Goal: Task Accomplishment & Management: Complete application form

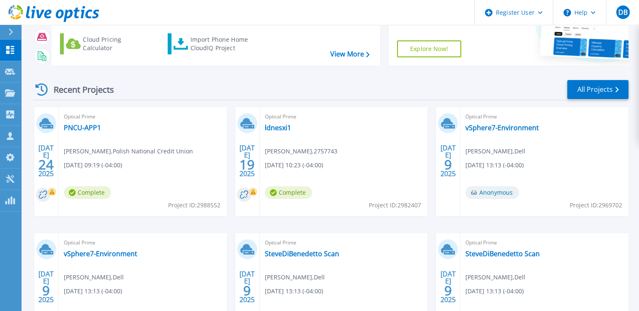
scroll to position [88, 0]
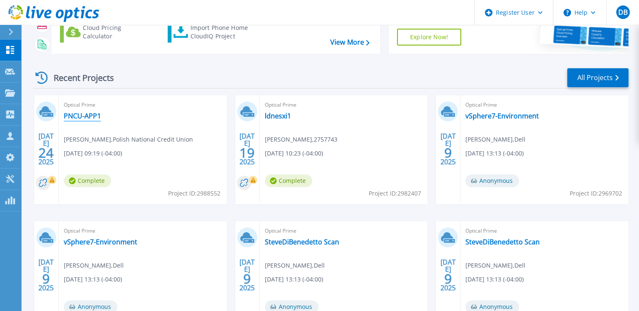
click at [86, 119] on link "PNCU-APP1" at bounding box center [82, 116] width 37 height 8
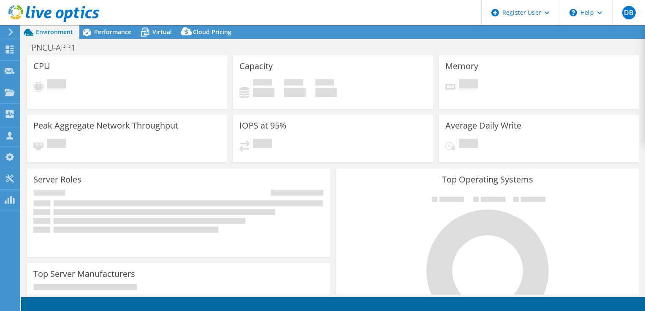
select select "USD"
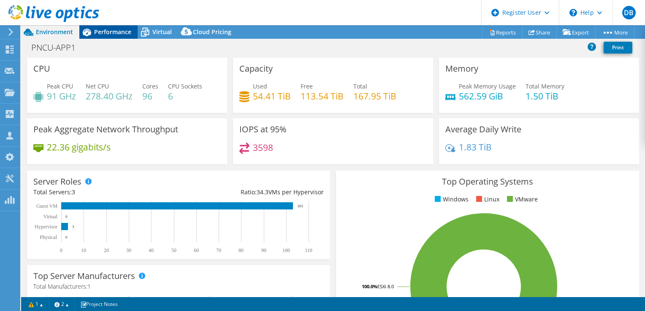
click at [125, 26] on div "Performance" at bounding box center [108, 32] width 58 height 14
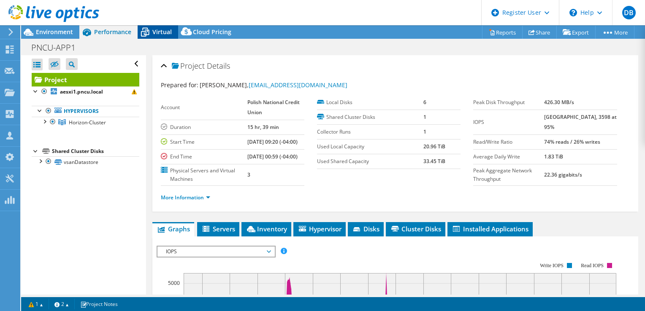
click at [165, 31] on span "Virtual" at bounding box center [161, 32] width 19 height 8
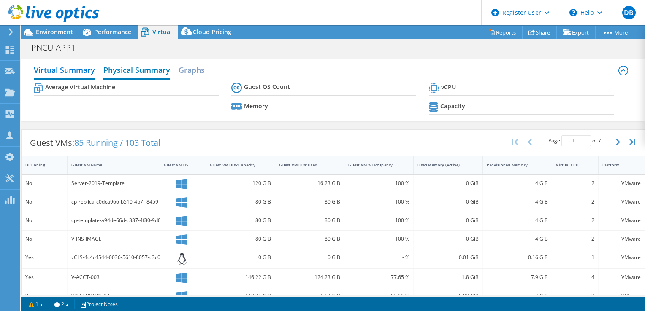
click at [133, 67] on h2 "Physical Summary" at bounding box center [136, 71] width 67 height 19
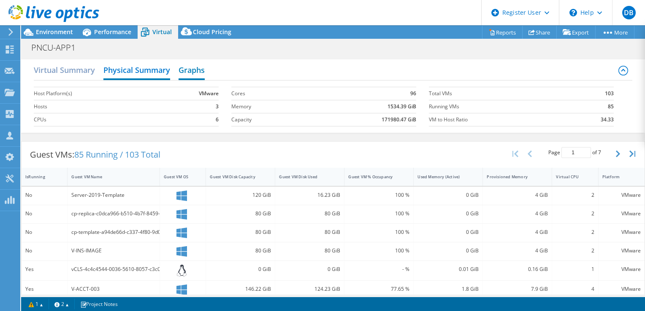
click at [188, 70] on h2 "Graphs" at bounding box center [192, 71] width 26 height 19
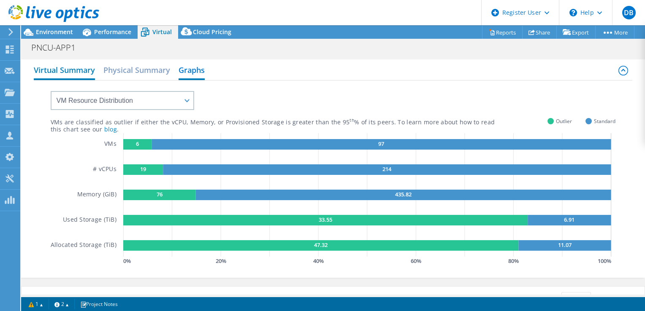
click at [93, 68] on h2 "Virtual Summary" at bounding box center [64, 71] width 61 height 19
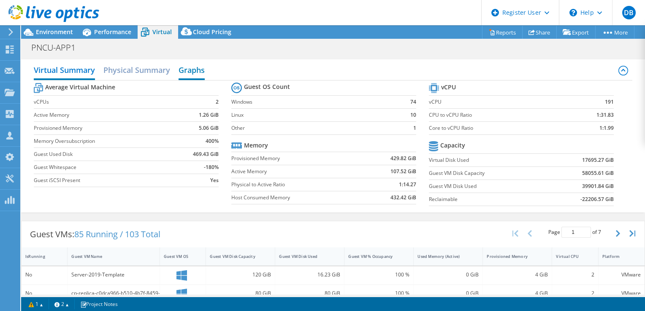
click at [191, 69] on h2 "Graphs" at bounding box center [192, 71] width 26 height 19
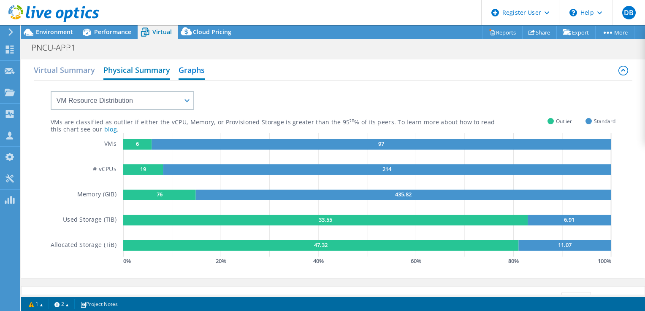
click at [129, 70] on h2 "Physical Summary" at bounding box center [136, 71] width 67 height 19
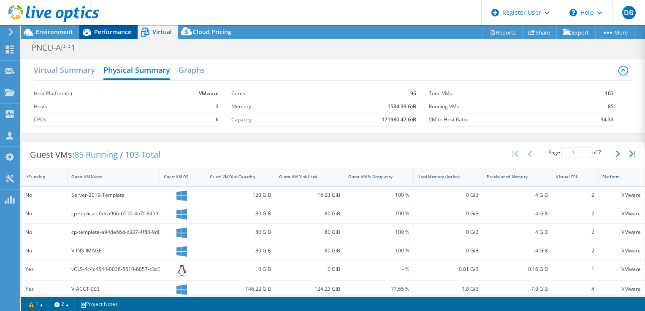
click at [133, 31] on div "Performance" at bounding box center [108, 32] width 58 height 14
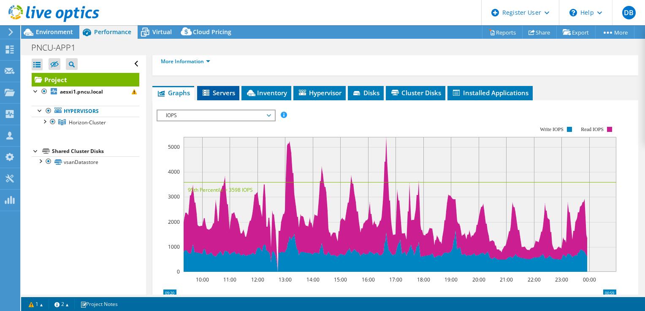
click at [225, 97] on span "Servers" at bounding box center [218, 93] width 34 height 8
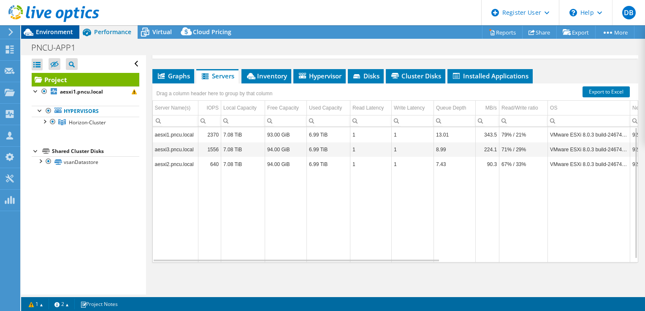
click at [51, 33] on span "Environment" at bounding box center [54, 32] width 37 height 8
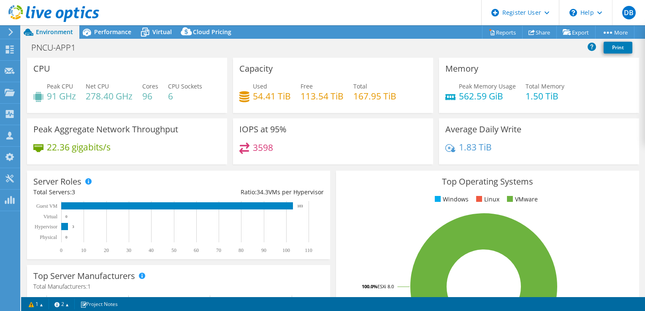
scroll to position [19, 0]
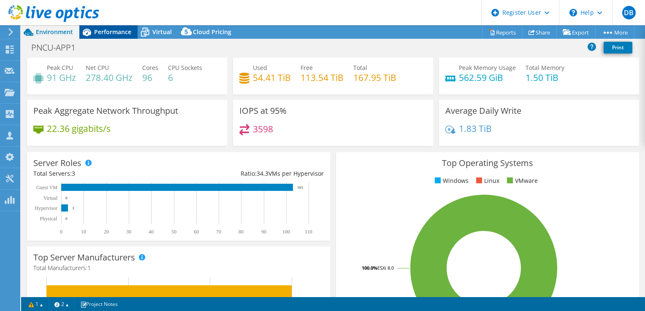
click at [105, 26] on div "Performance" at bounding box center [108, 32] width 58 height 14
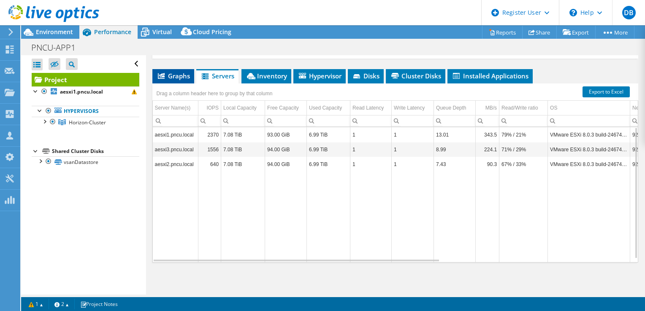
click at [182, 80] on li "Graphs" at bounding box center [173, 76] width 42 height 14
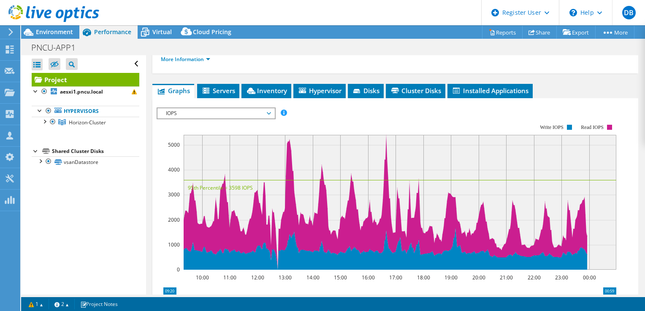
scroll to position [130, 0]
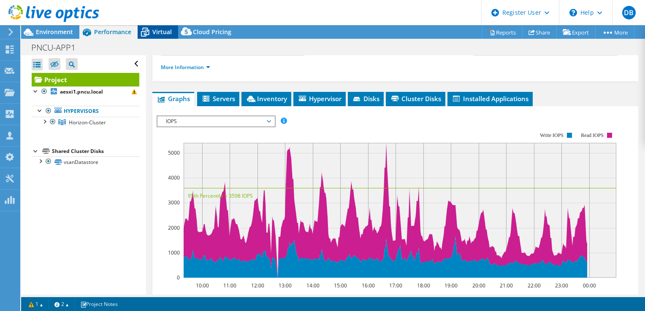
click at [153, 36] on div "Virtual" at bounding box center [158, 32] width 41 height 14
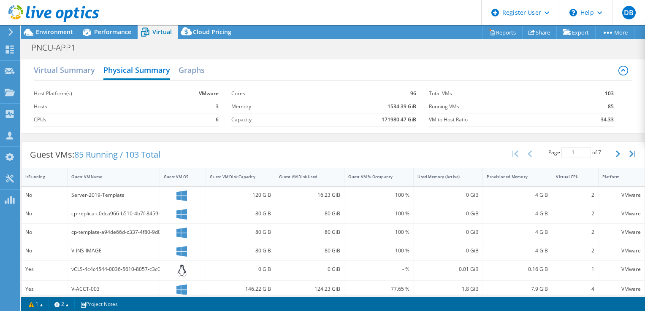
click at [208, 72] on div "Virtual Summary Physical Summary Graphs" at bounding box center [333, 71] width 599 height 19
click at [192, 71] on h2 "Graphs" at bounding box center [192, 71] width 26 height 19
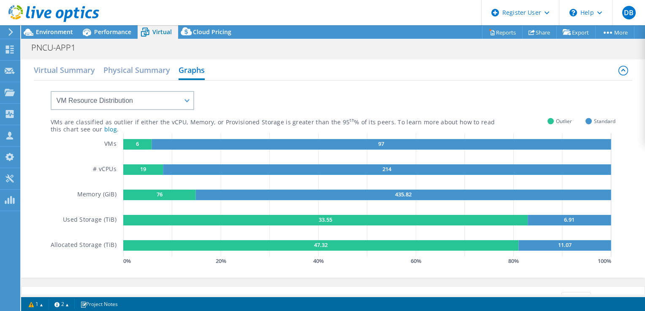
click at [97, 70] on div "Virtual Summary Physical Summary Graphs" at bounding box center [333, 71] width 599 height 19
click at [93, 70] on h2 "Virtual Summary" at bounding box center [64, 71] width 61 height 19
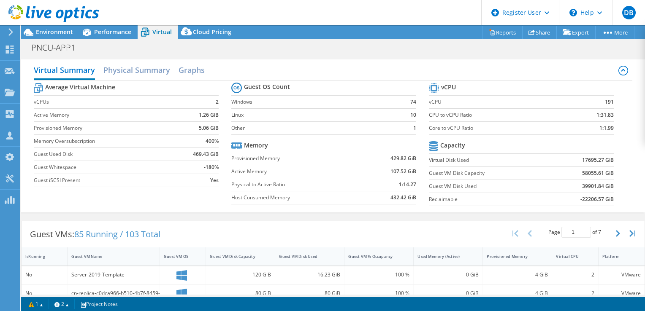
scroll to position [0, 0]
click at [110, 28] on span "Performance" at bounding box center [112, 32] width 37 height 8
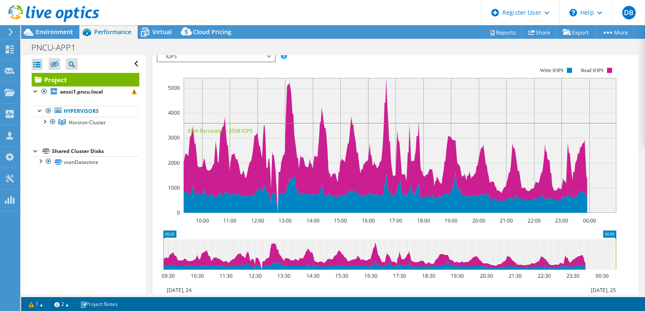
scroll to position [179, 0]
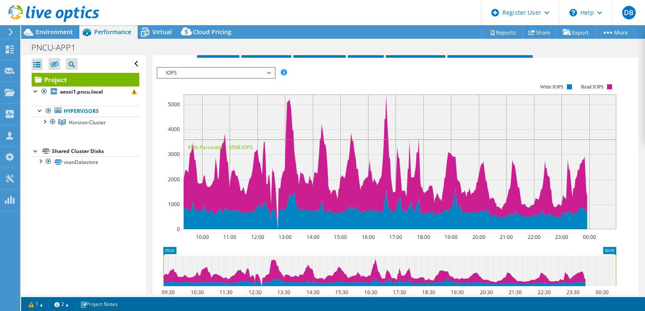
click at [272, 78] on span "IOPS" at bounding box center [215, 73] width 117 height 10
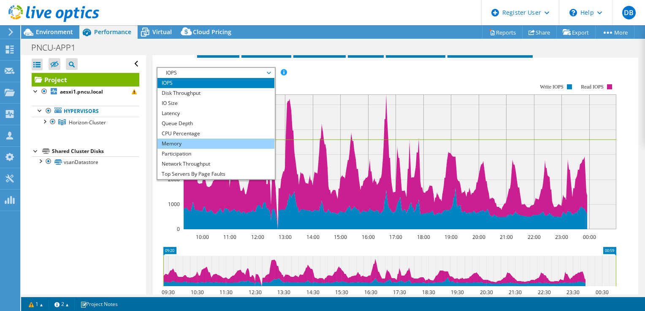
scroll to position [30, 0]
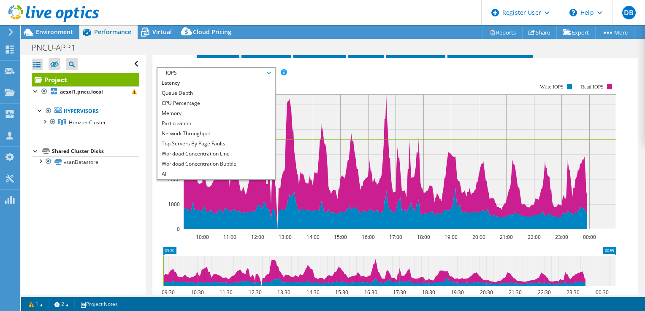
click at [341, 90] on rect at bounding box center [387, 156] width 460 height 169
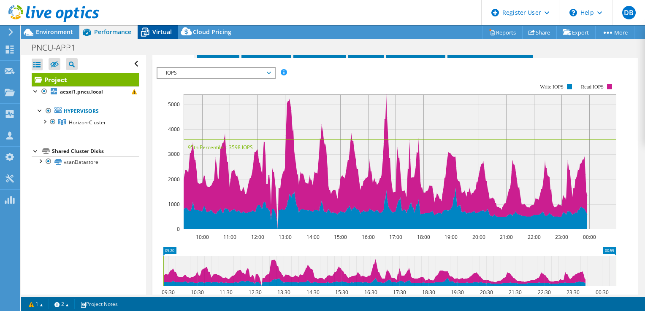
click at [162, 28] on span "Virtual" at bounding box center [161, 32] width 19 height 8
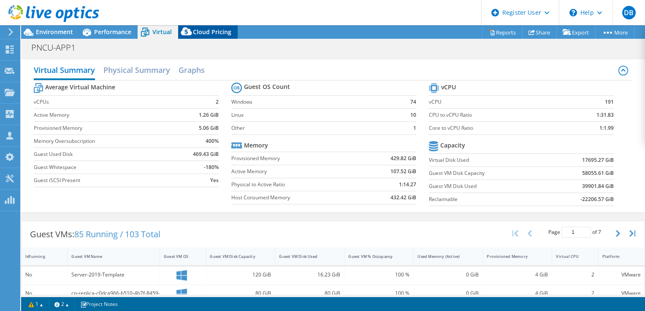
click at [191, 32] on icon at bounding box center [186, 33] width 17 height 17
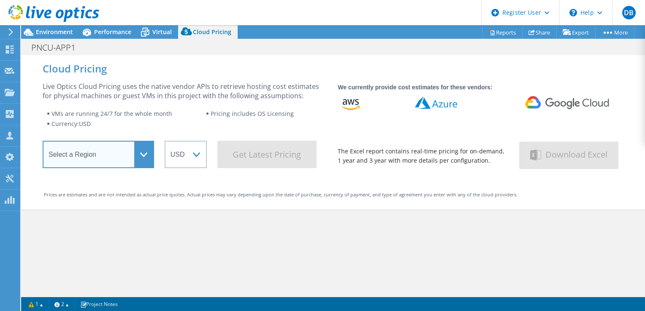
click at [133, 160] on select "Select a Region Asia Pacific (Hong Kong) Asia Pacific (Mumbai) Asia Pacific (Se…" at bounding box center [98, 154] width 111 height 27
select select "USEast"
click at [43, 143] on select "Select a Region Asia Pacific (Hong Kong) Asia Pacific (Mumbai) Asia Pacific (Se…" at bounding box center [98, 154] width 111 height 27
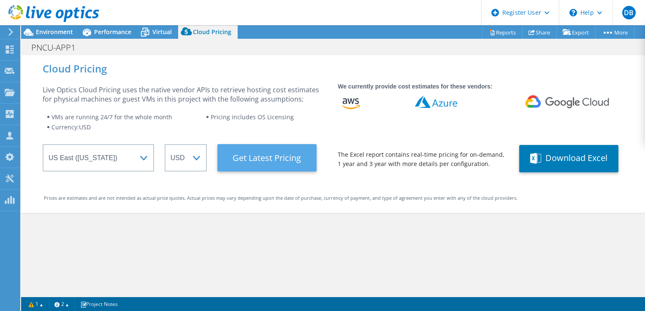
click at [290, 160] on Latest "Get Latest Pricing" at bounding box center [266, 157] width 99 height 27
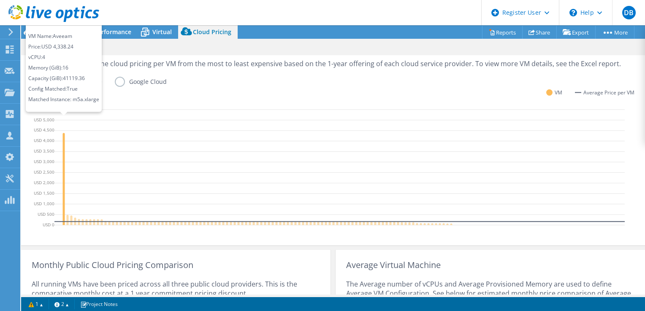
scroll to position [237, 0]
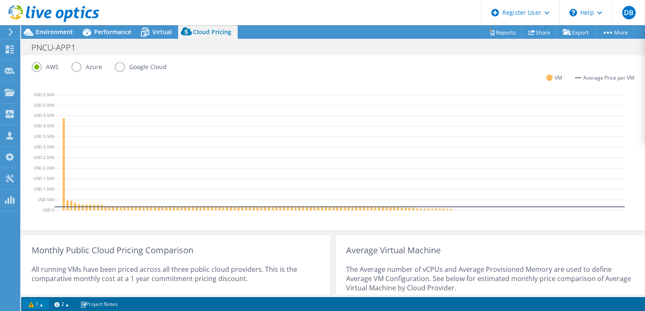
click at [35, 303] on link "1" at bounding box center [36, 304] width 26 height 11
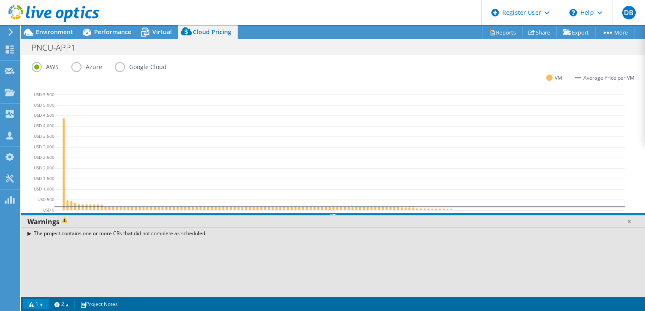
click at [35, 303] on link "1" at bounding box center [36, 304] width 26 height 11
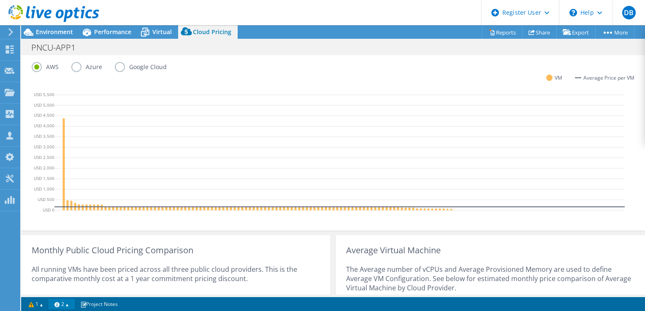
click at [70, 305] on link "2" at bounding box center [62, 304] width 26 height 11
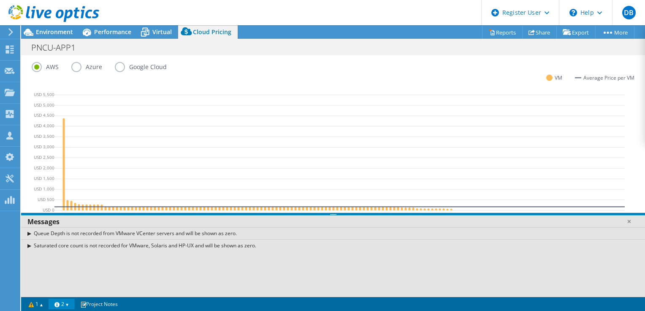
click at [70, 305] on link "2" at bounding box center [62, 304] width 26 height 11
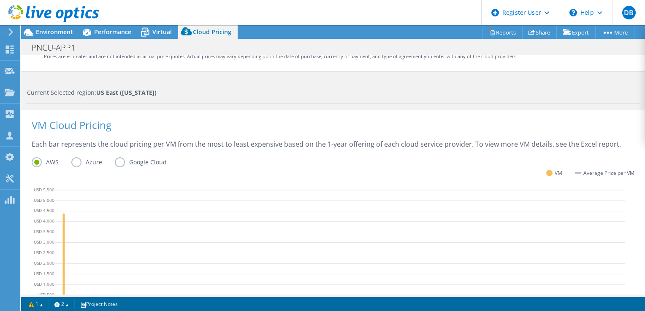
scroll to position [142, 0]
click at [79, 162] on label "Azure" at bounding box center [92, 162] width 43 height 10
click at [0, 0] on input "Azure" at bounding box center [0, 0] width 0 height 0
click at [118, 162] on label "Google Cloud" at bounding box center [147, 162] width 65 height 10
click at [0, 0] on input "Google Cloud" at bounding box center [0, 0] width 0 height 0
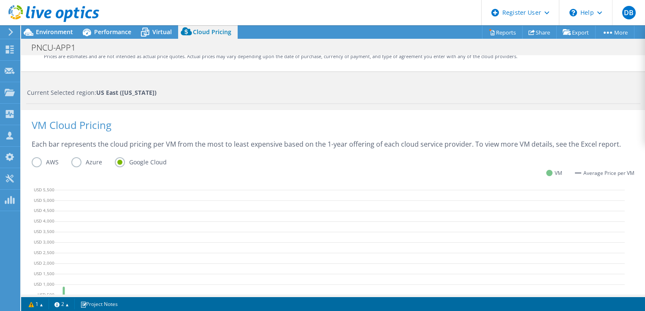
click at [38, 155] on div "Each bar represents the cloud pricing per VM from the most to least expensive b…" at bounding box center [333, 149] width 603 height 18
click at [37, 164] on label "AWS" at bounding box center [52, 162] width 40 height 10
click at [0, 0] on input "AWS" at bounding box center [0, 0] width 0 height 0
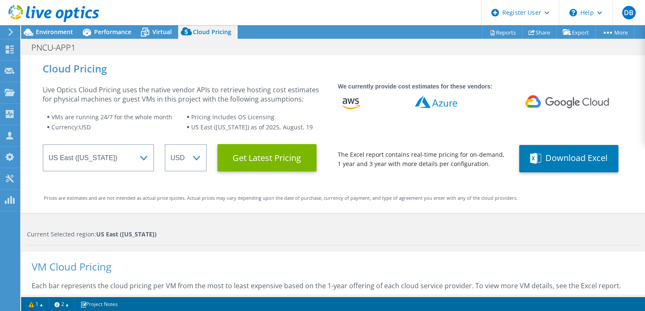
click at [56, 25] on div at bounding box center [49, 14] width 99 height 28
click at [60, 31] on span "Environment" at bounding box center [54, 32] width 37 height 8
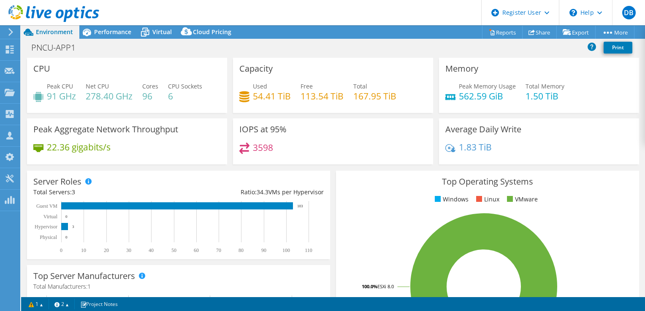
click at [279, 134] on h3 "IOPS at 95%" at bounding box center [262, 129] width 47 height 9
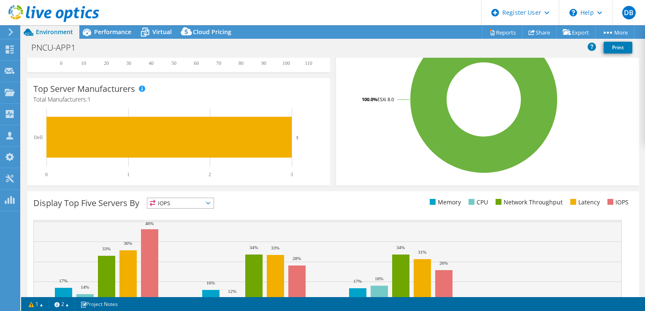
scroll to position [252, 0]
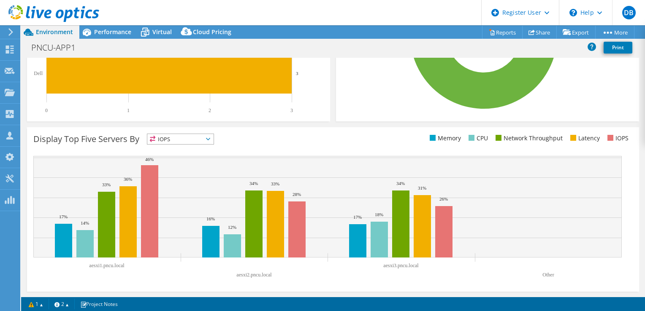
click at [159, 279] on rect at bounding box center [327, 219] width 588 height 127
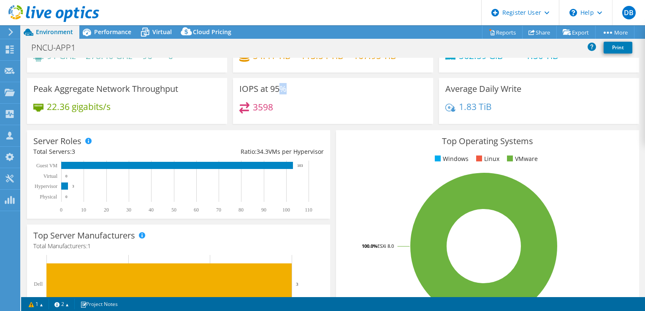
scroll to position [0, 0]
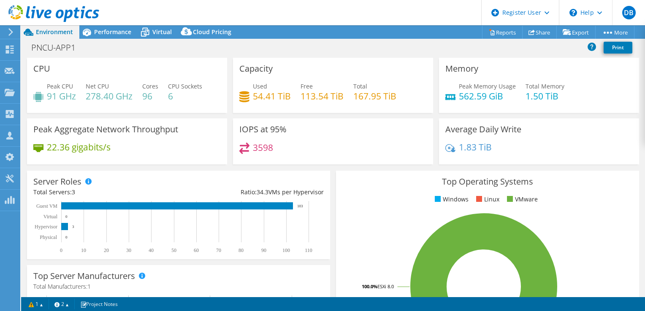
click at [257, 136] on div "IOPS at 95% 3598" at bounding box center [333, 142] width 200 height 46
click at [106, 38] on div "Performance" at bounding box center [108, 32] width 58 height 14
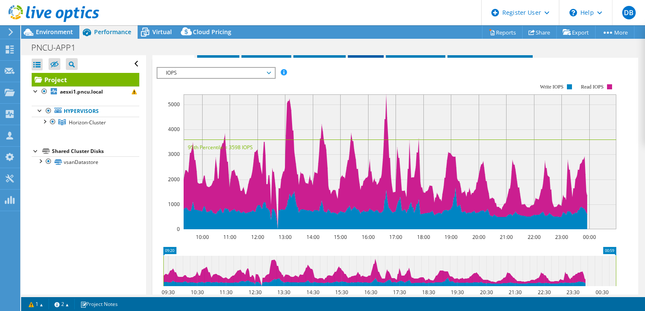
click at [365, 54] on span "Disks" at bounding box center [365, 50] width 27 height 8
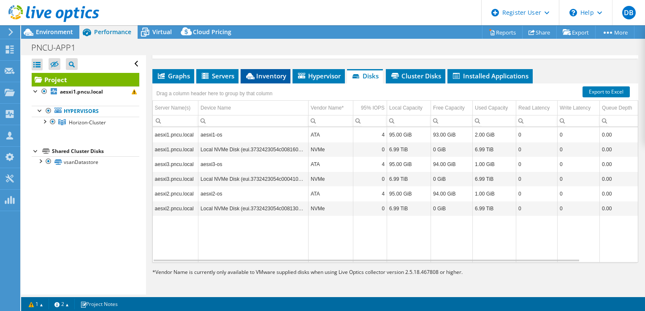
click at [252, 79] on span "Inventory" at bounding box center [265, 76] width 41 height 8
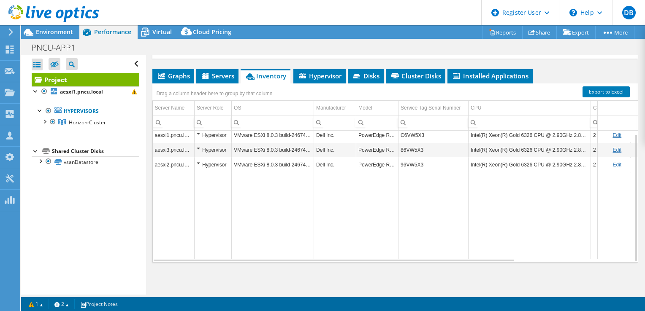
scroll to position [3, 0]
click at [398, 84] on li "Cluster Disks" at bounding box center [416, 76] width 60 height 14
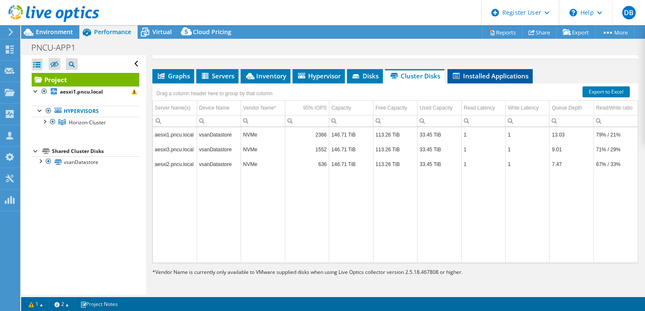
click at [475, 84] on li "Installed Applications" at bounding box center [489, 76] width 85 height 14
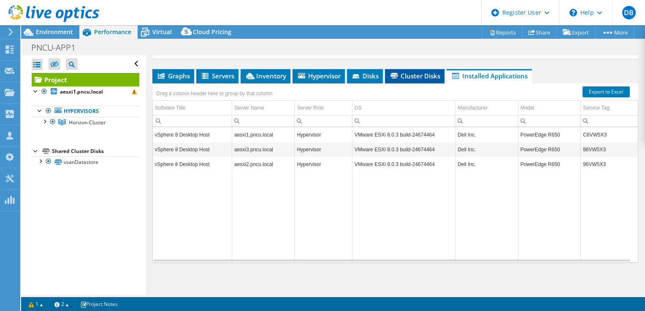
click at [417, 84] on li "Cluster Disks" at bounding box center [415, 76] width 60 height 14
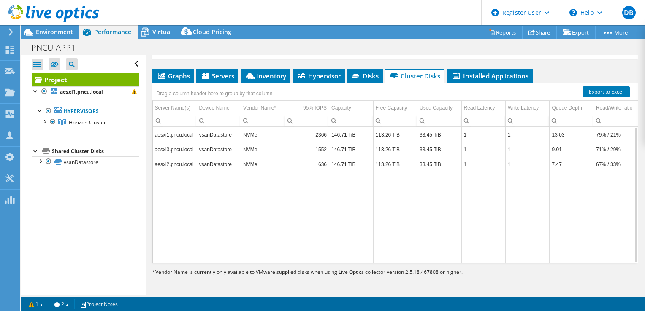
scroll to position [172, 0]
click at [365, 78] on span "Disks" at bounding box center [364, 76] width 27 height 8
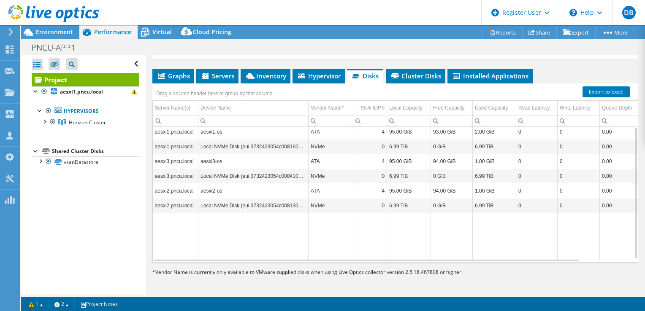
scroll to position [0, 0]
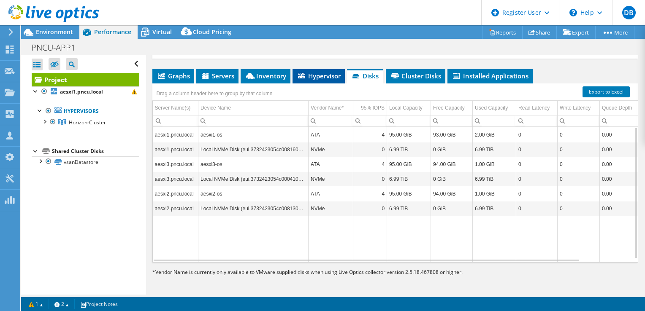
click at [311, 71] on li "Hypervisor" at bounding box center [318, 76] width 52 height 14
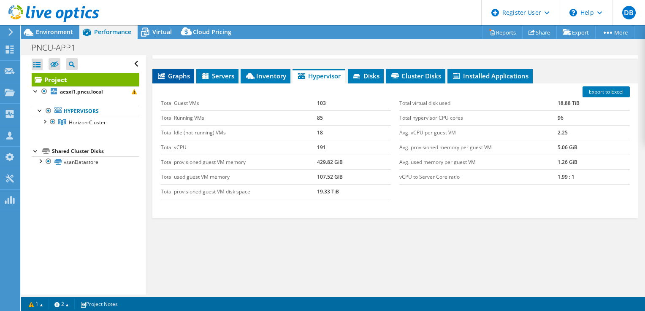
click at [186, 70] on li "Graphs" at bounding box center [173, 76] width 42 height 14
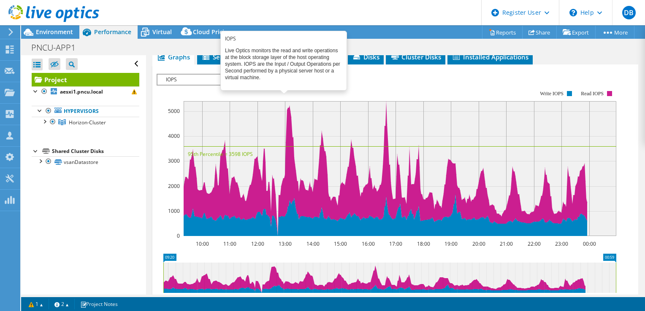
click at [284, 82] on span at bounding box center [284, 79] width 6 height 6
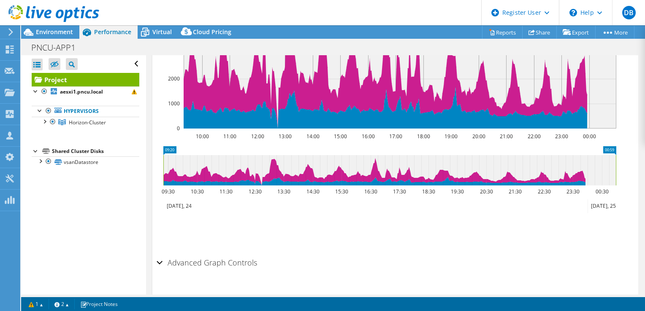
scroll to position [316, 0]
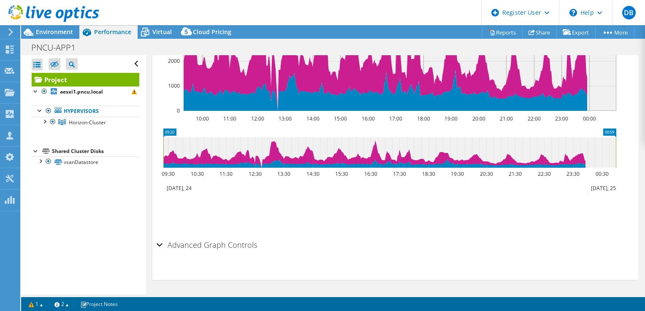
click at [182, 243] on h2 "Advanced Graph Controls" at bounding box center [207, 245] width 100 height 17
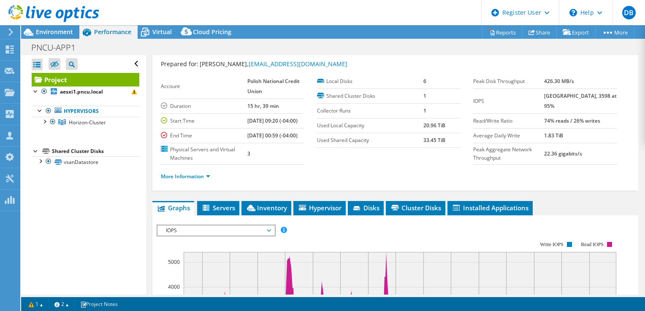
scroll to position [0, 0]
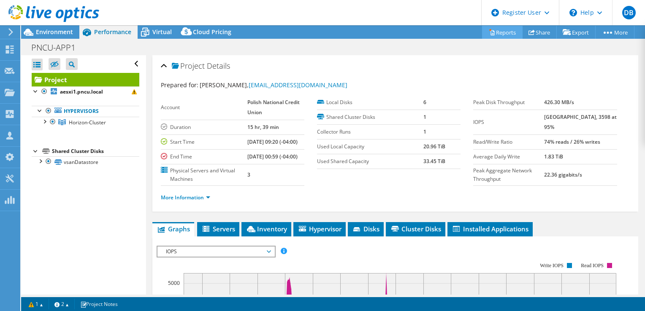
click at [493, 29] on link "Reports" at bounding box center [502, 32] width 41 height 13
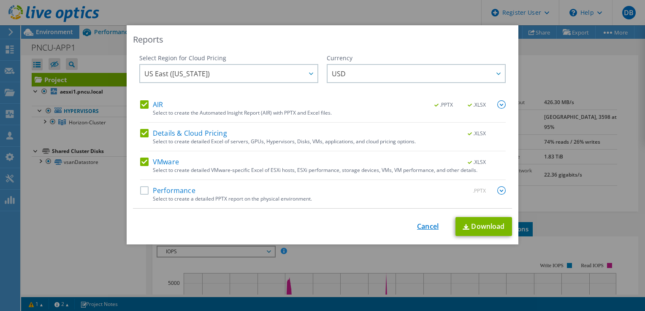
click at [420, 225] on link "Cancel" at bounding box center [428, 227] width 22 height 8
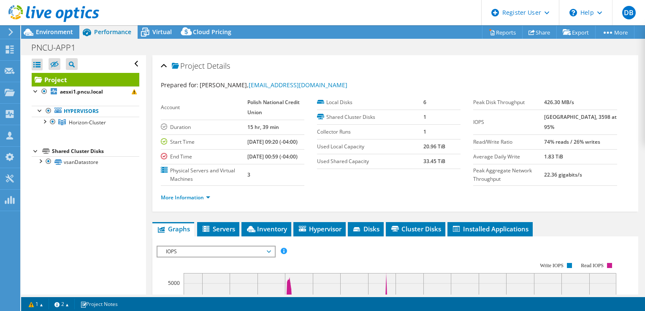
click at [167, 69] on h2 "Project Details" at bounding box center [195, 65] width 69 height 17
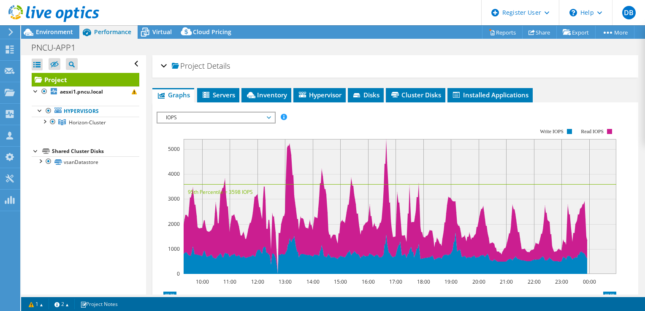
click at [167, 69] on h2 "Project Details" at bounding box center [195, 65] width 69 height 17
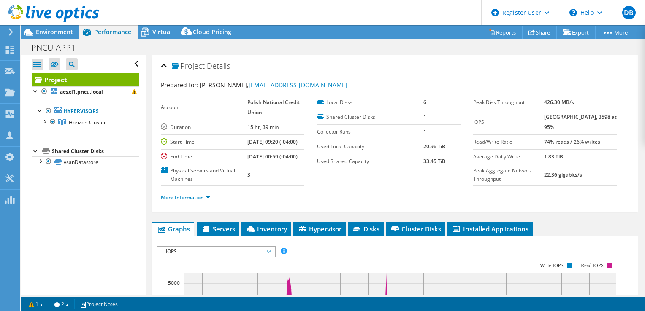
click at [561, 115] on b "5407 at Peak, 3598 at 95%" at bounding box center [580, 122] width 73 height 17
copy b "5407"
click at [84, 230] on div "Open All Close All Hide Excluded Nodes Project Tree Filter" at bounding box center [83, 175] width 125 height 240
click at [165, 34] on span "Virtual" at bounding box center [161, 32] width 19 height 8
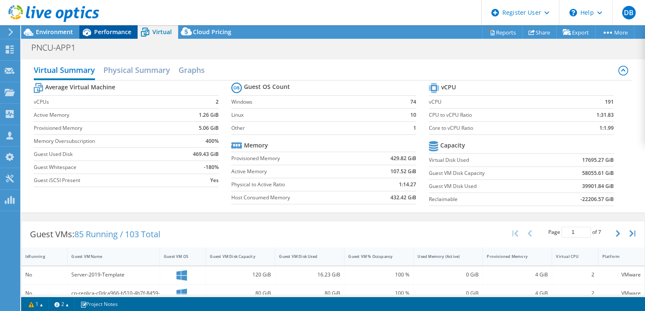
click at [104, 34] on span "Performance" at bounding box center [112, 32] width 37 height 8
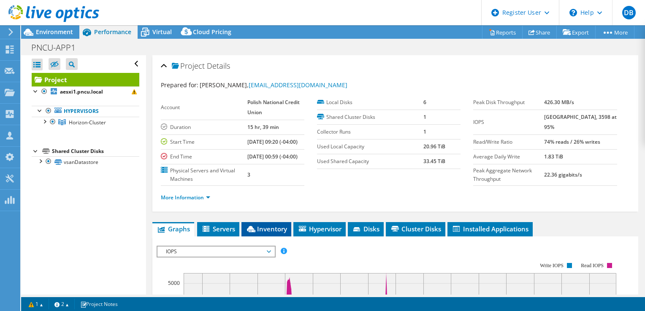
click at [276, 233] on span "Inventory" at bounding box center [266, 229] width 41 height 8
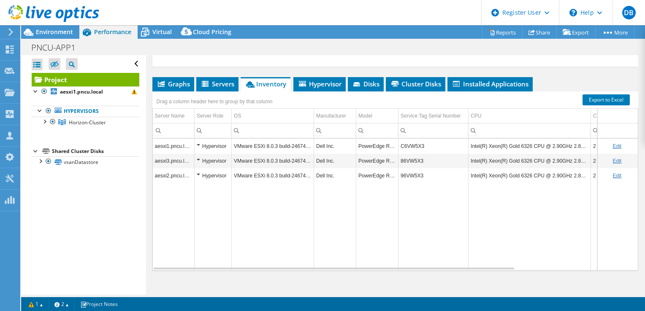
scroll to position [145, 0]
click at [109, 219] on div "Open All Close All Hide Excluded Nodes Project Tree Filter" at bounding box center [83, 175] width 125 height 240
click at [10, 33] on icon at bounding box center [11, 32] width 6 height 8
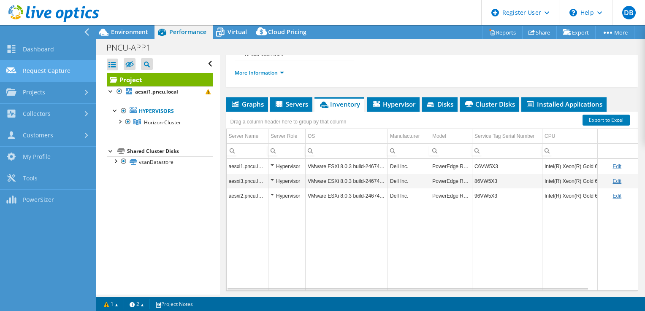
click at [38, 76] on link "Request Capture" at bounding box center [48, 72] width 96 height 22
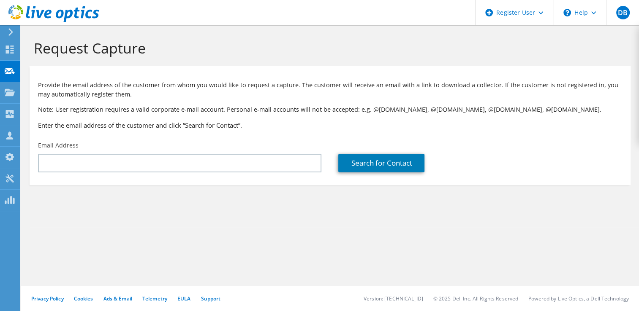
click at [116, 173] on div "Email Address" at bounding box center [180, 157] width 300 height 40
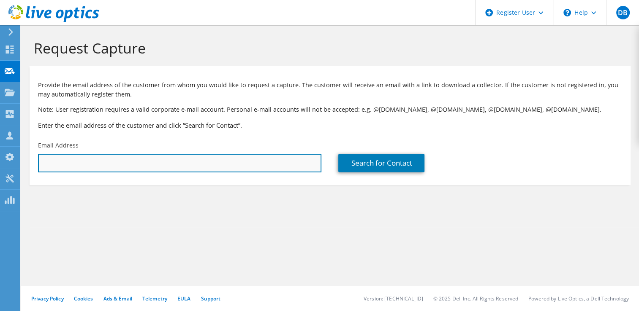
click at [122, 161] on input "text" at bounding box center [179, 163] width 283 height 19
paste input "jmandryk@boxexchange.com"
type input "jmandryk@boxexchange.com"
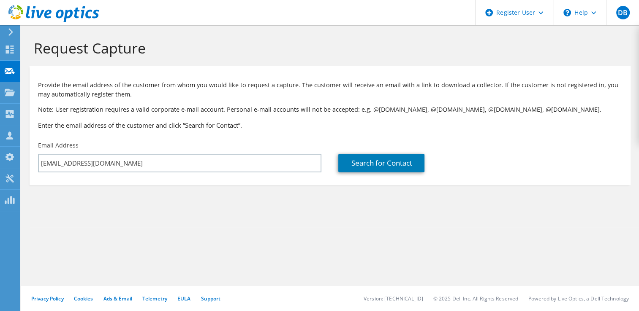
click at [272, 146] on div "Email Address jmandryk@boxexchange.com" at bounding box center [180, 157] width 300 height 40
click at [357, 171] on link "Search for Contact" at bounding box center [381, 163] width 86 height 19
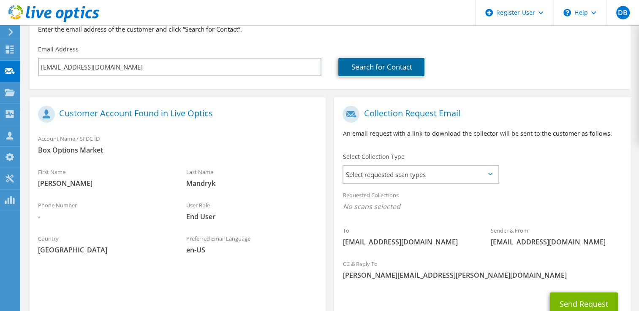
scroll to position [111, 0]
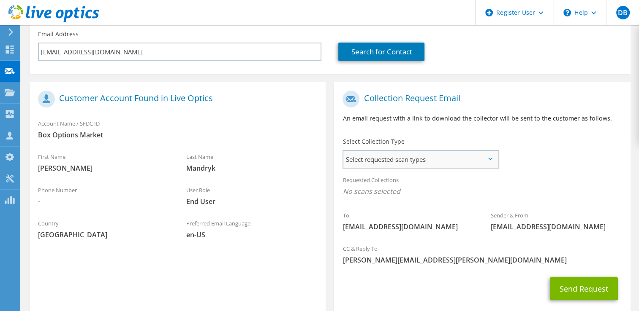
click at [364, 160] on span "Select requested scan types" at bounding box center [420, 159] width 154 height 17
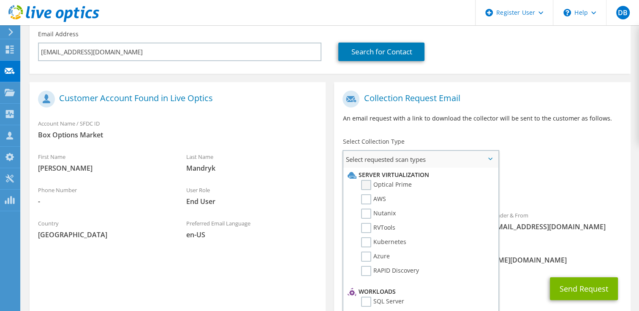
click at [374, 188] on label "Optical Prime" at bounding box center [386, 185] width 51 height 10
click at [0, 0] on input "Optical Prime" at bounding box center [0, 0] width 0 height 0
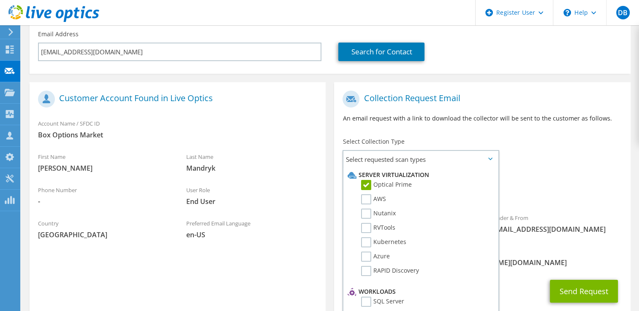
click at [497, 106] on h1 "Collection Request Email" at bounding box center [479, 99] width 275 height 17
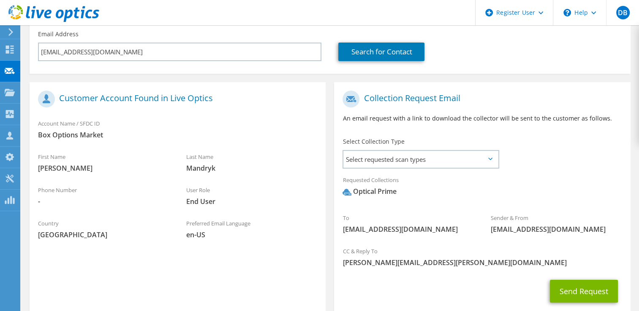
scroll to position [162, 0]
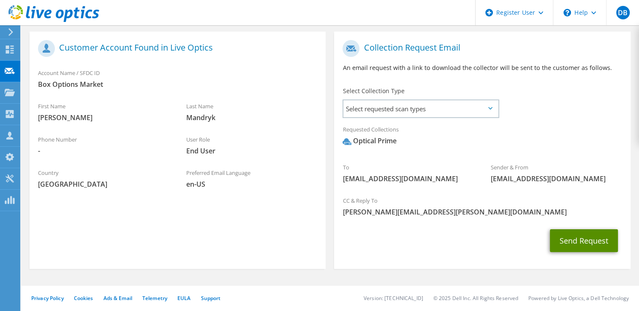
click at [567, 246] on button "Send Request" at bounding box center [584, 241] width 68 height 23
